Goal: Information Seeking & Learning: Learn about a topic

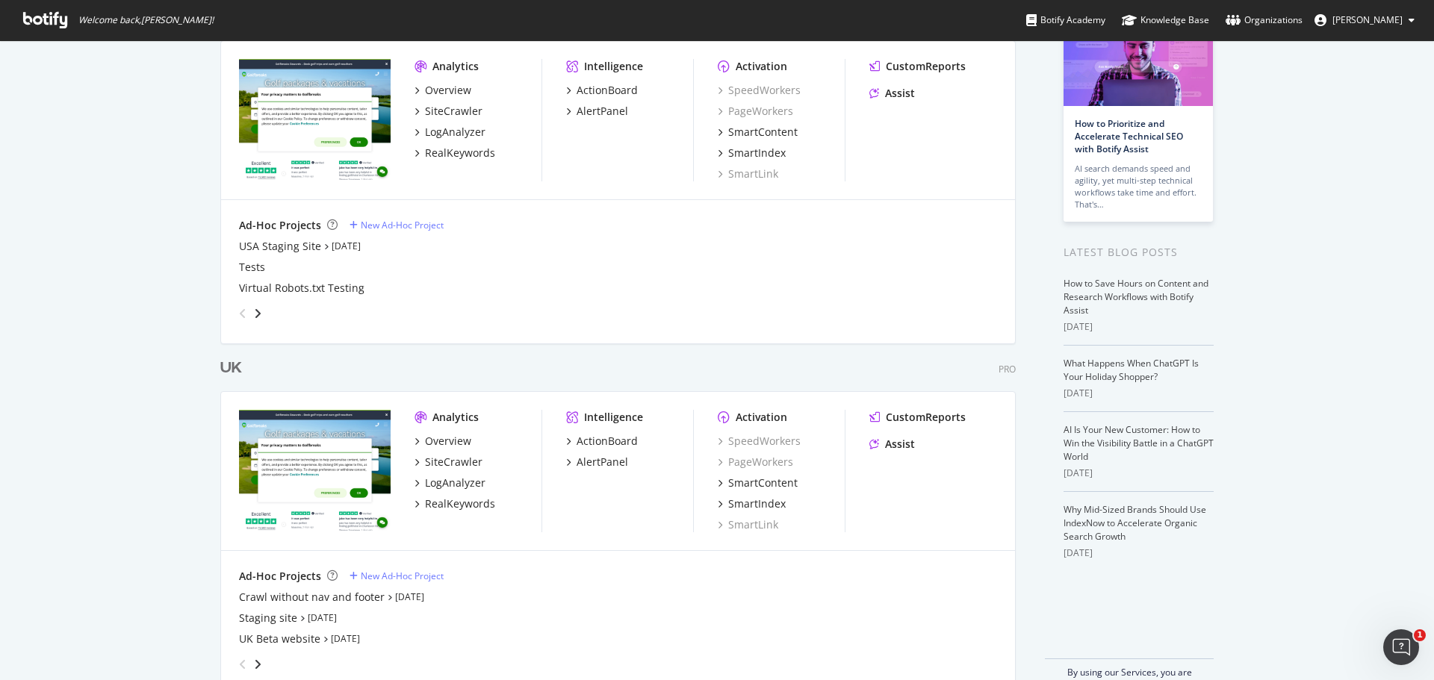
scroll to position [140, 0]
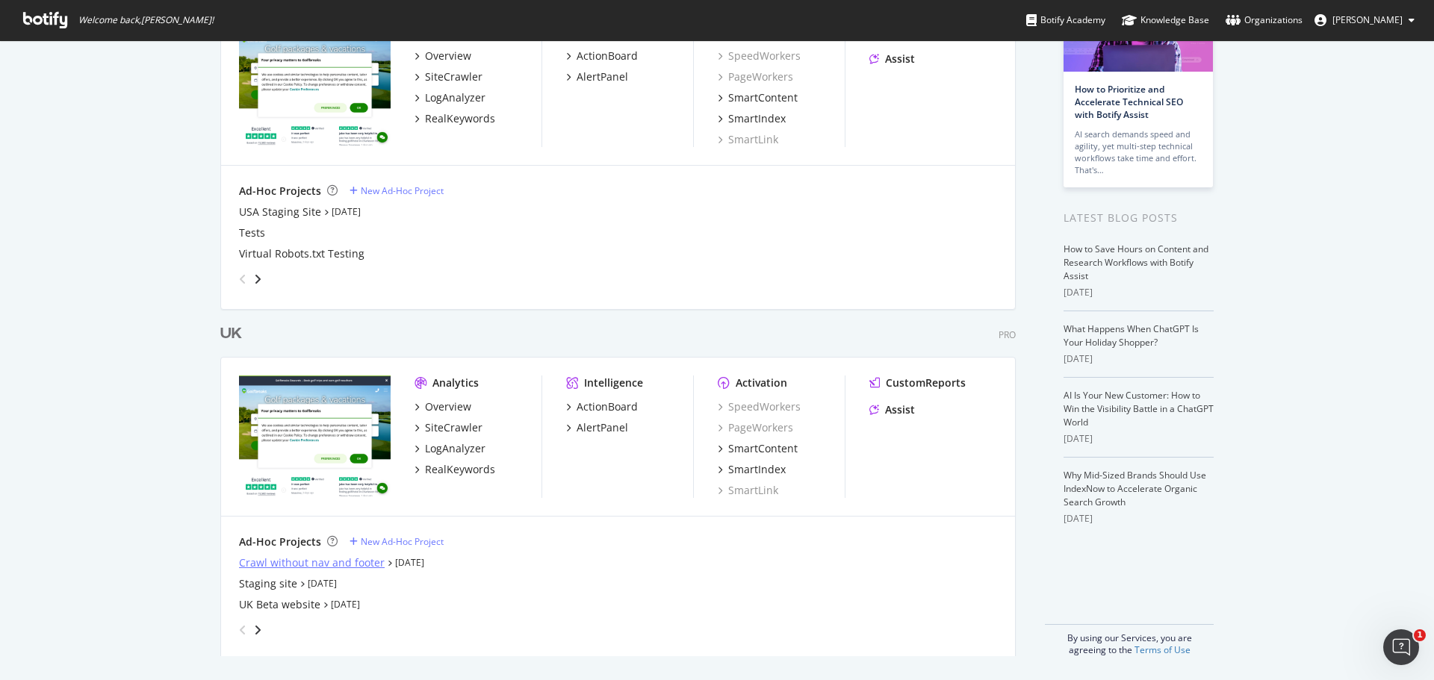
click at [312, 560] on div "Crawl without nav and footer" at bounding box center [312, 563] width 146 height 15
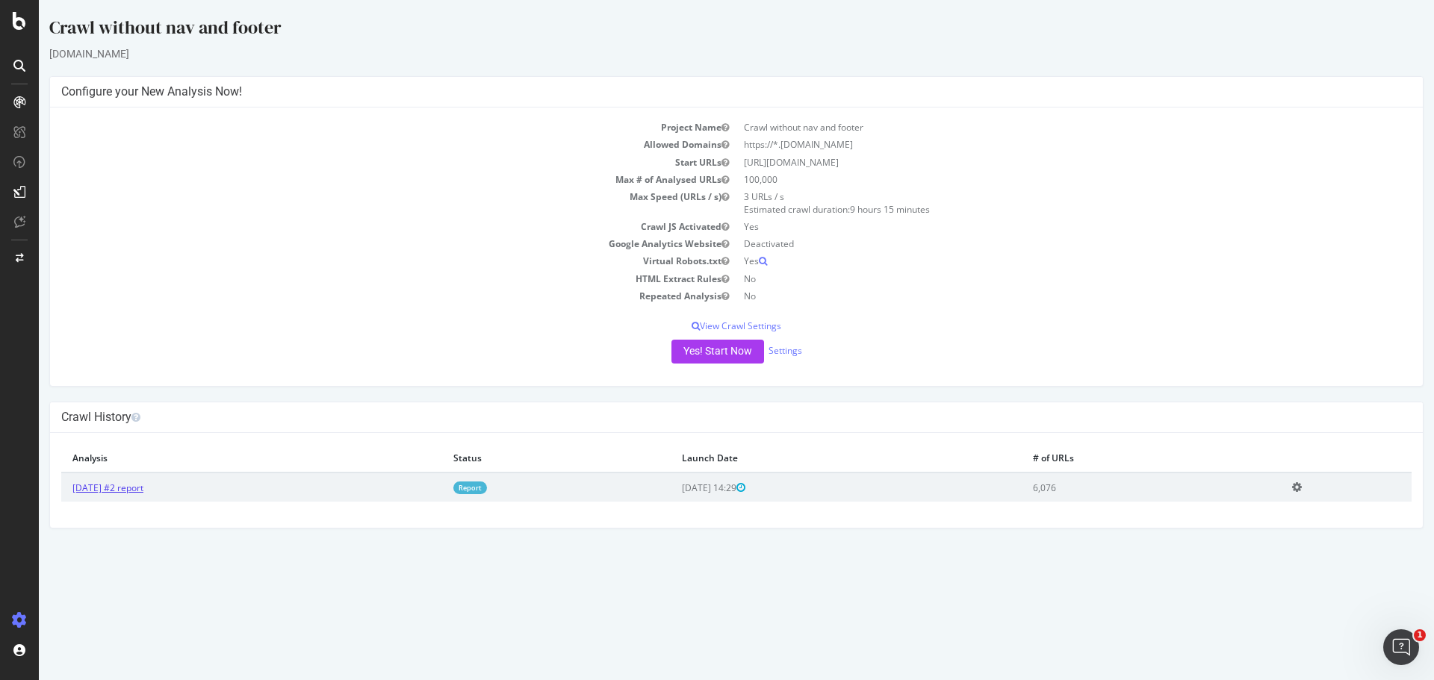
click at [109, 490] on link "[DATE] #2 report" at bounding box center [107, 488] width 71 height 13
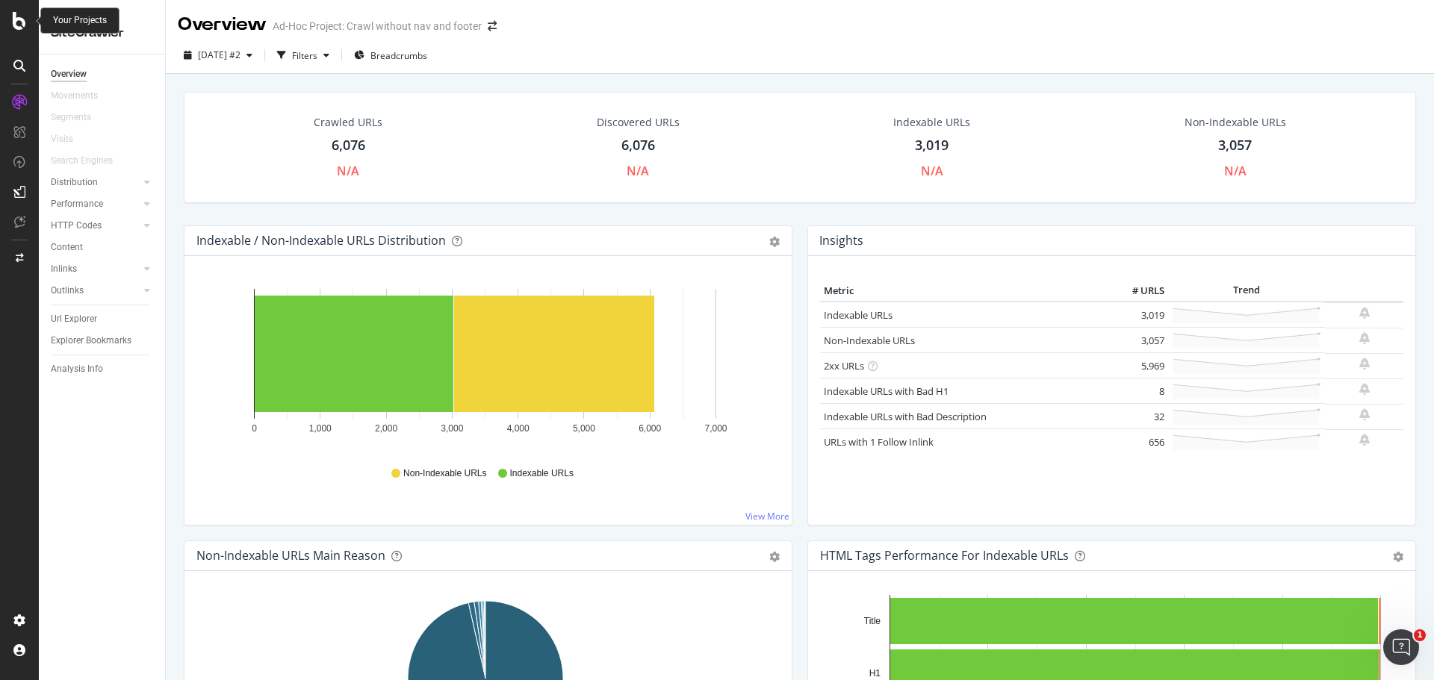
click at [28, 27] on div at bounding box center [19, 21] width 36 height 18
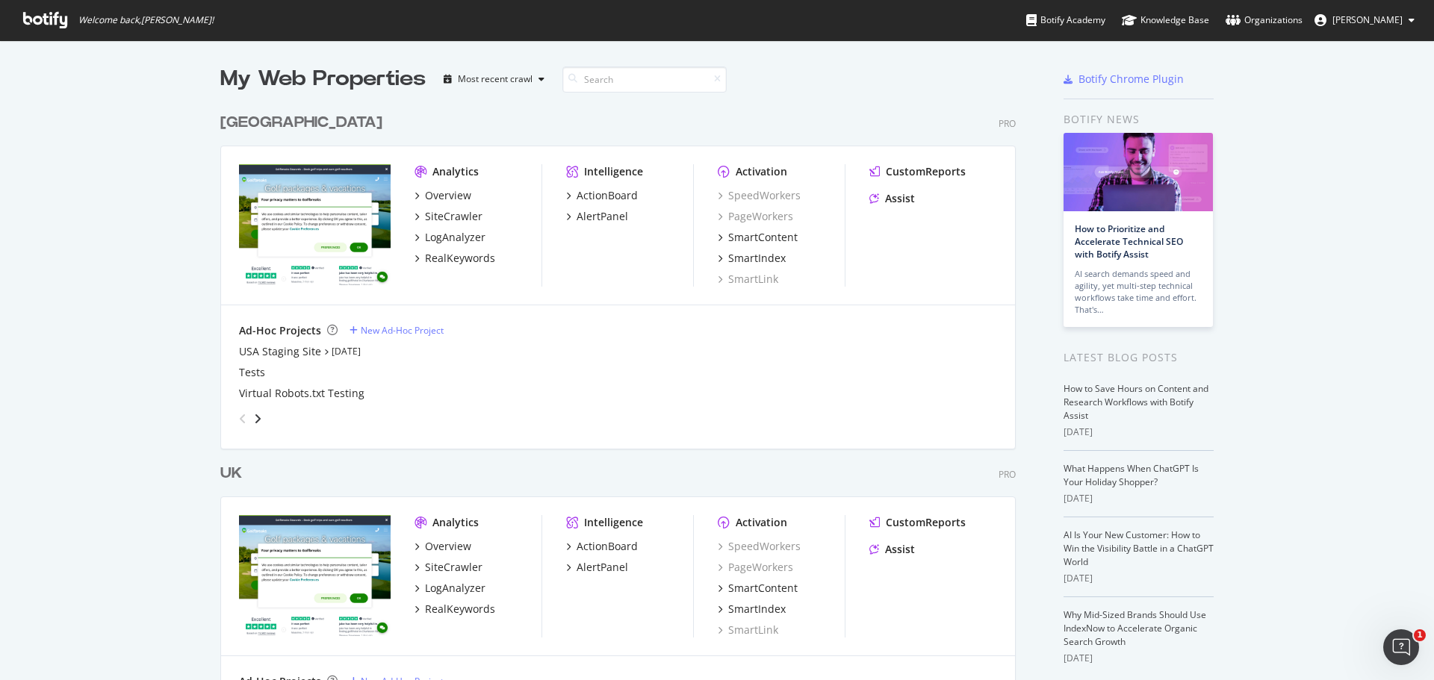
scroll to position [669, 1412]
click at [436, 562] on div "SiteCrawler" at bounding box center [454, 567] width 58 height 15
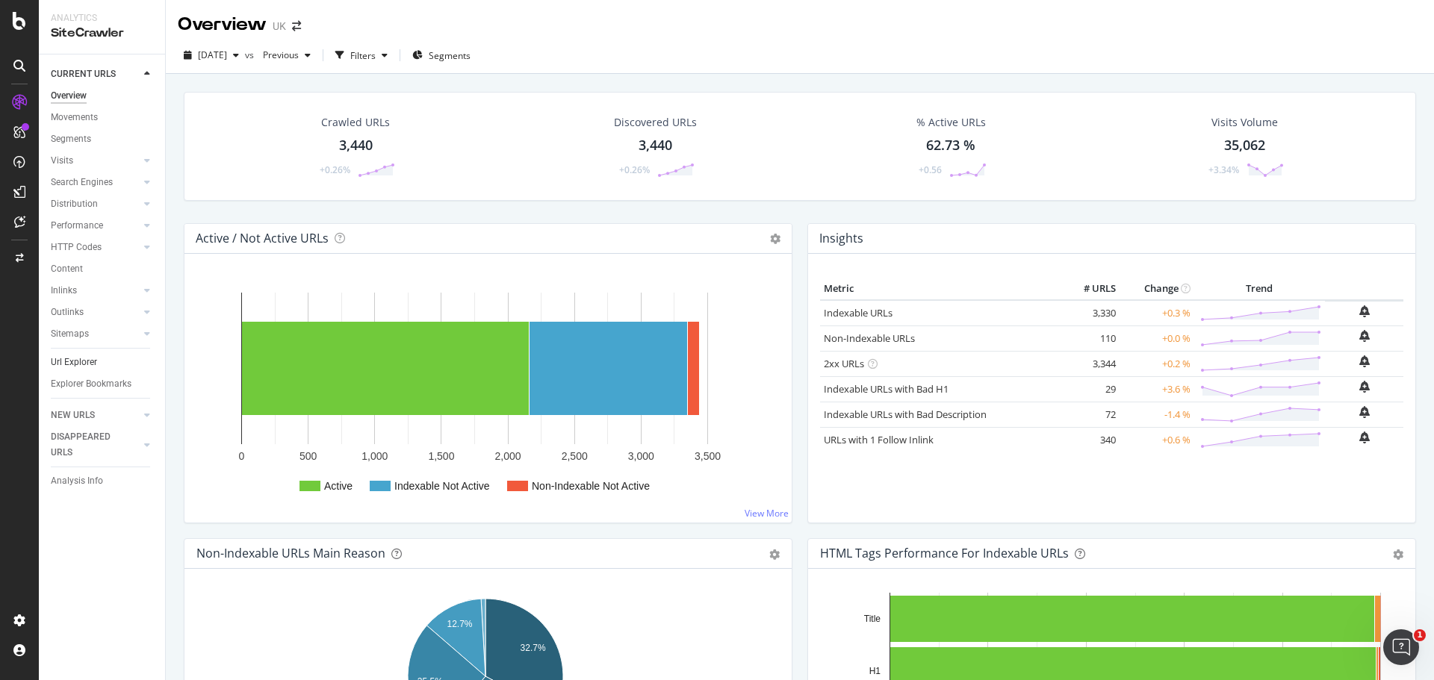
click at [103, 361] on link "Url Explorer" at bounding box center [103, 363] width 104 height 16
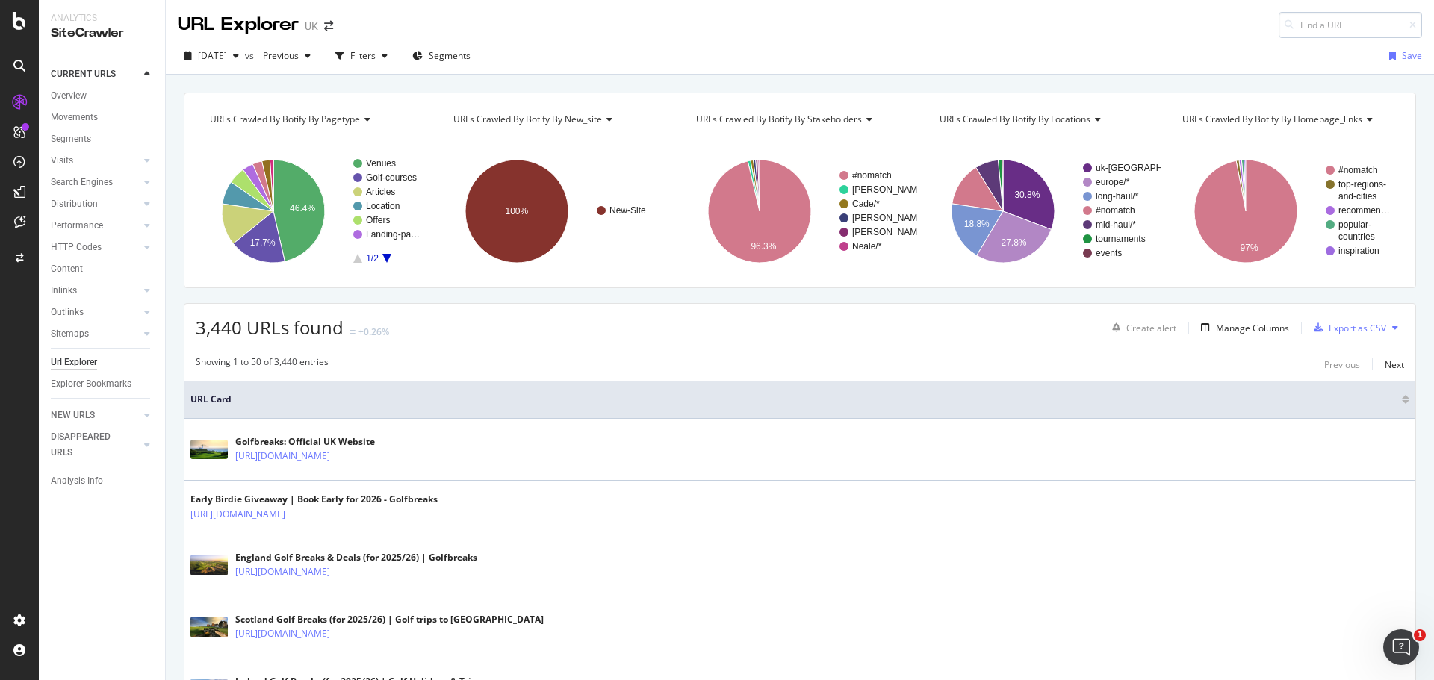
click at [1308, 33] on input at bounding box center [1350, 25] width 143 height 26
type input "staging"
click at [376, 58] on div "Filters" at bounding box center [362, 55] width 25 height 13
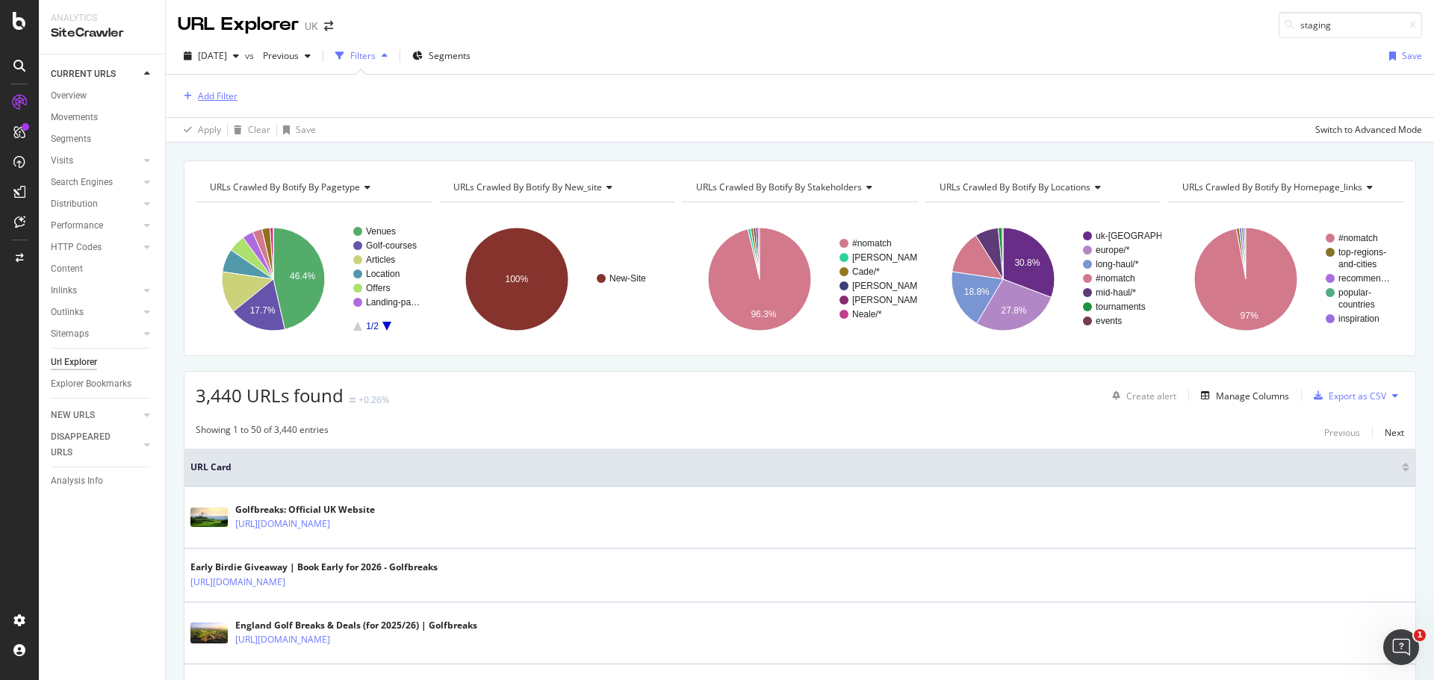
click at [202, 101] on div "Add Filter" at bounding box center [218, 96] width 40 height 13
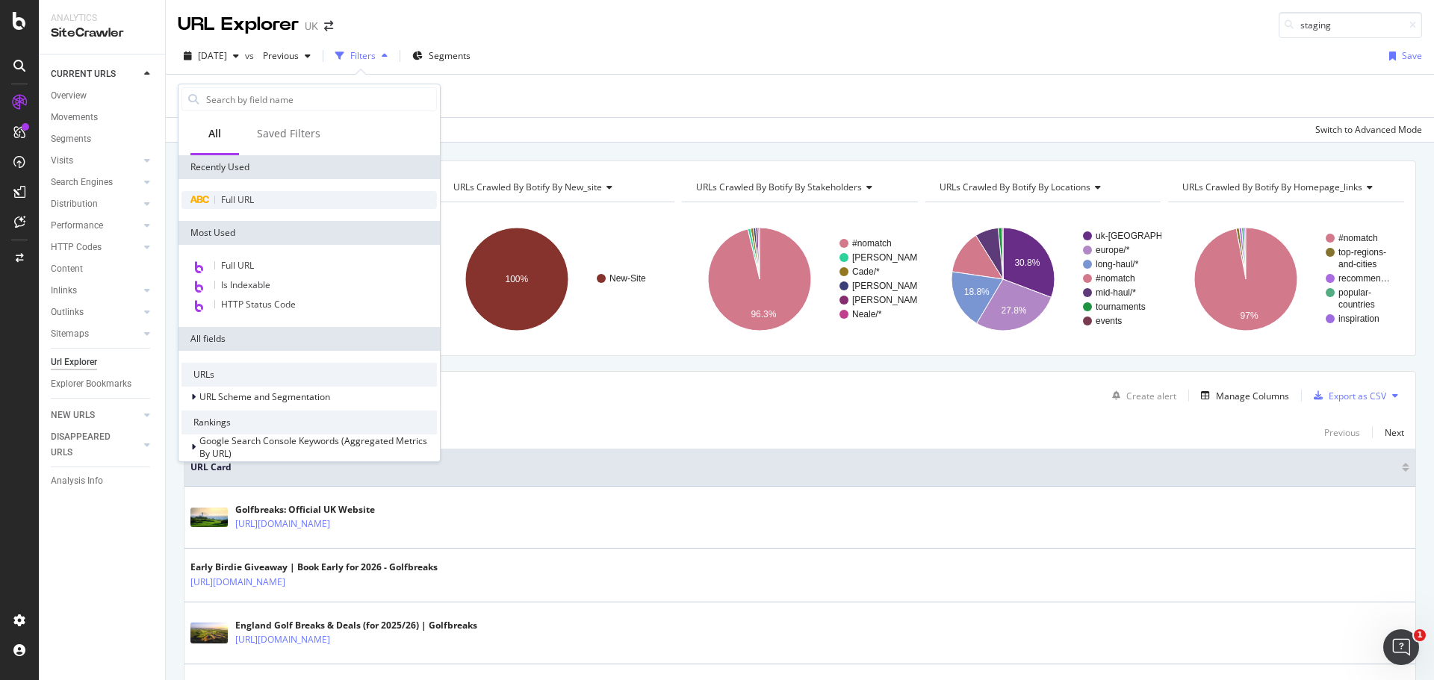
click at [261, 205] on div "Full URL" at bounding box center [308, 200] width 255 height 18
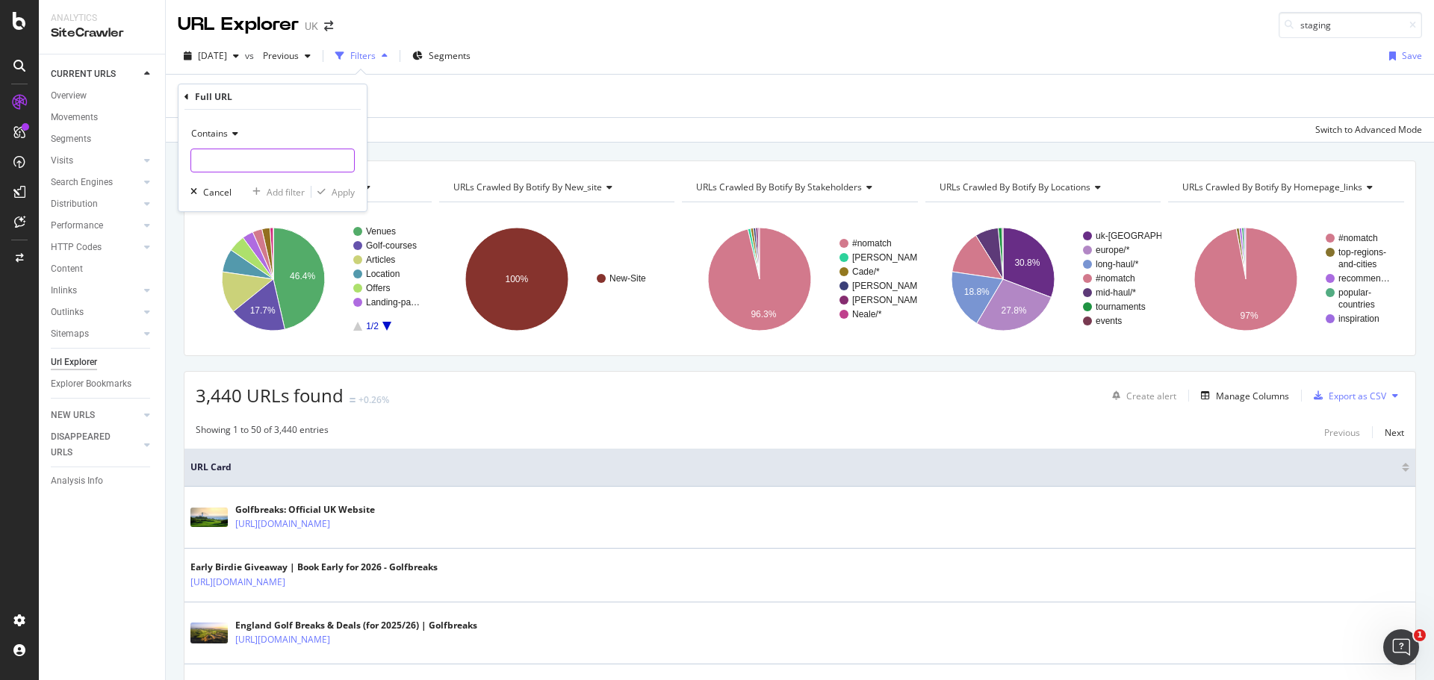
click at [257, 161] on input "text" at bounding box center [272, 161] width 163 height 24
type input "staging"
click at [343, 195] on div "Apply" at bounding box center [343, 192] width 23 height 13
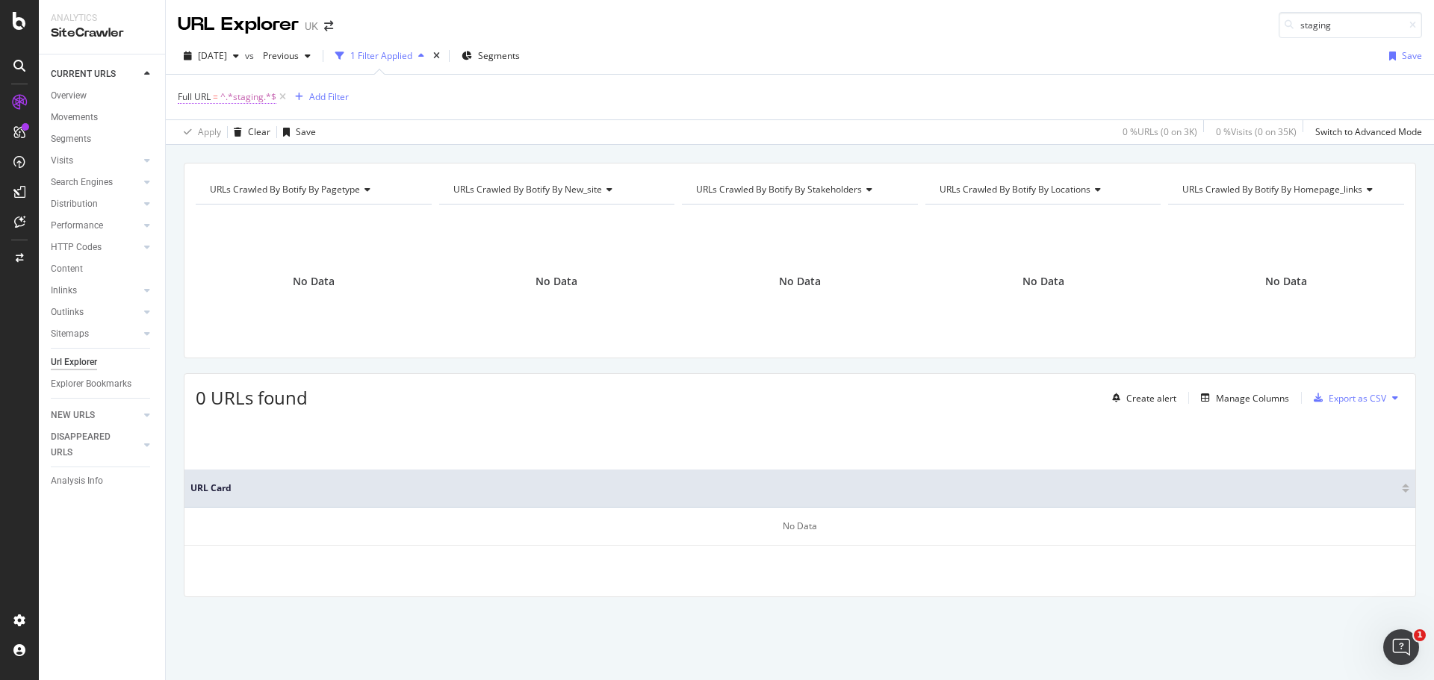
click at [254, 96] on span "^.*staging.*$" at bounding box center [248, 97] width 56 height 21
click at [233, 132] on icon at bounding box center [233, 132] width 10 height 9
click at [515, 116] on div "Full URL = ^.*staging.*$ Add Filter" at bounding box center [800, 97] width 1244 height 45
click at [227, 54] on span "[DATE]" at bounding box center [212, 55] width 29 height 13
click at [388, 28] on div "URL Explorer UK staging" at bounding box center [800, 19] width 1268 height 38
